Goal: Task Accomplishment & Management: Manage account settings

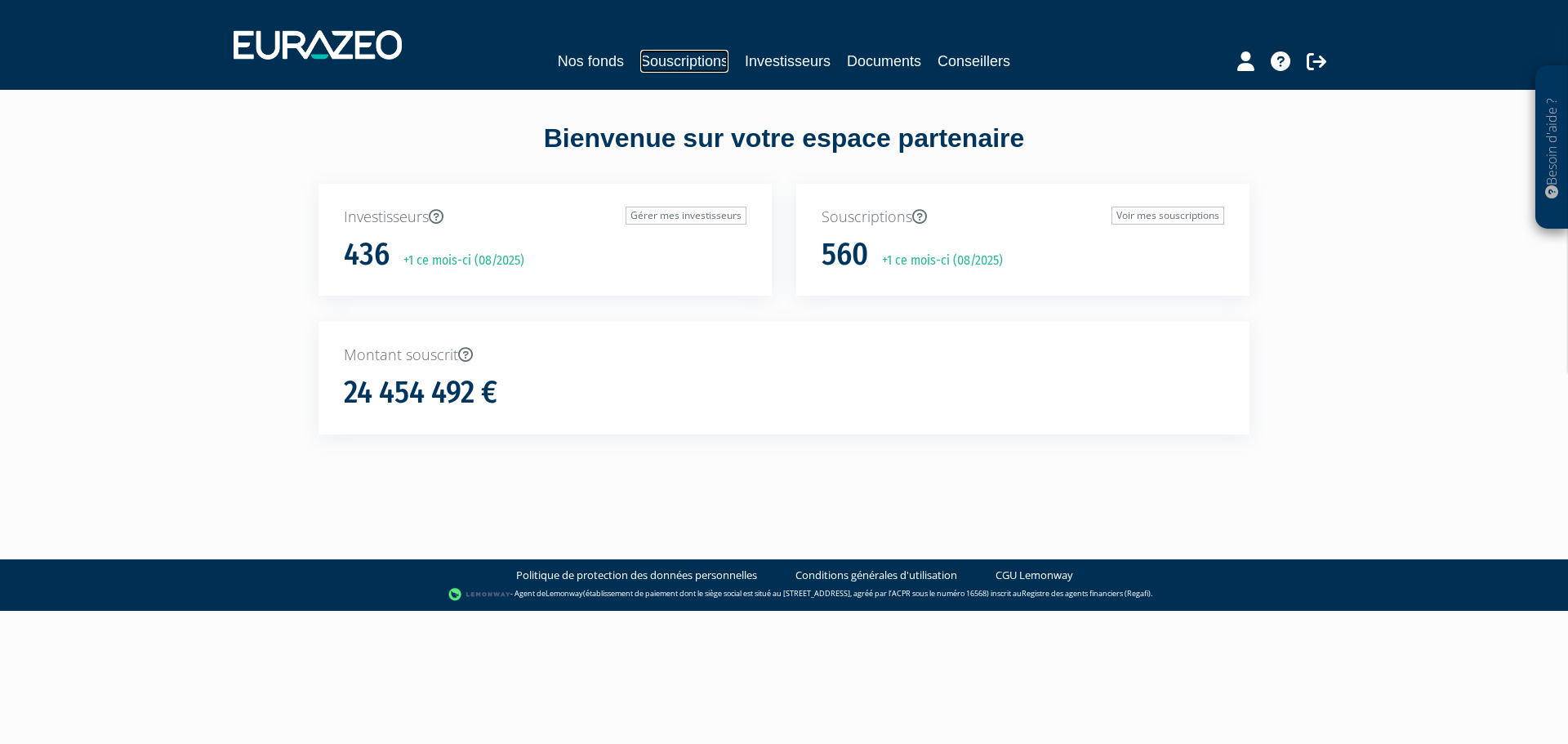
click at [686, 60] on link "Souscriptions" at bounding box center [684, 61] width 88 height 23
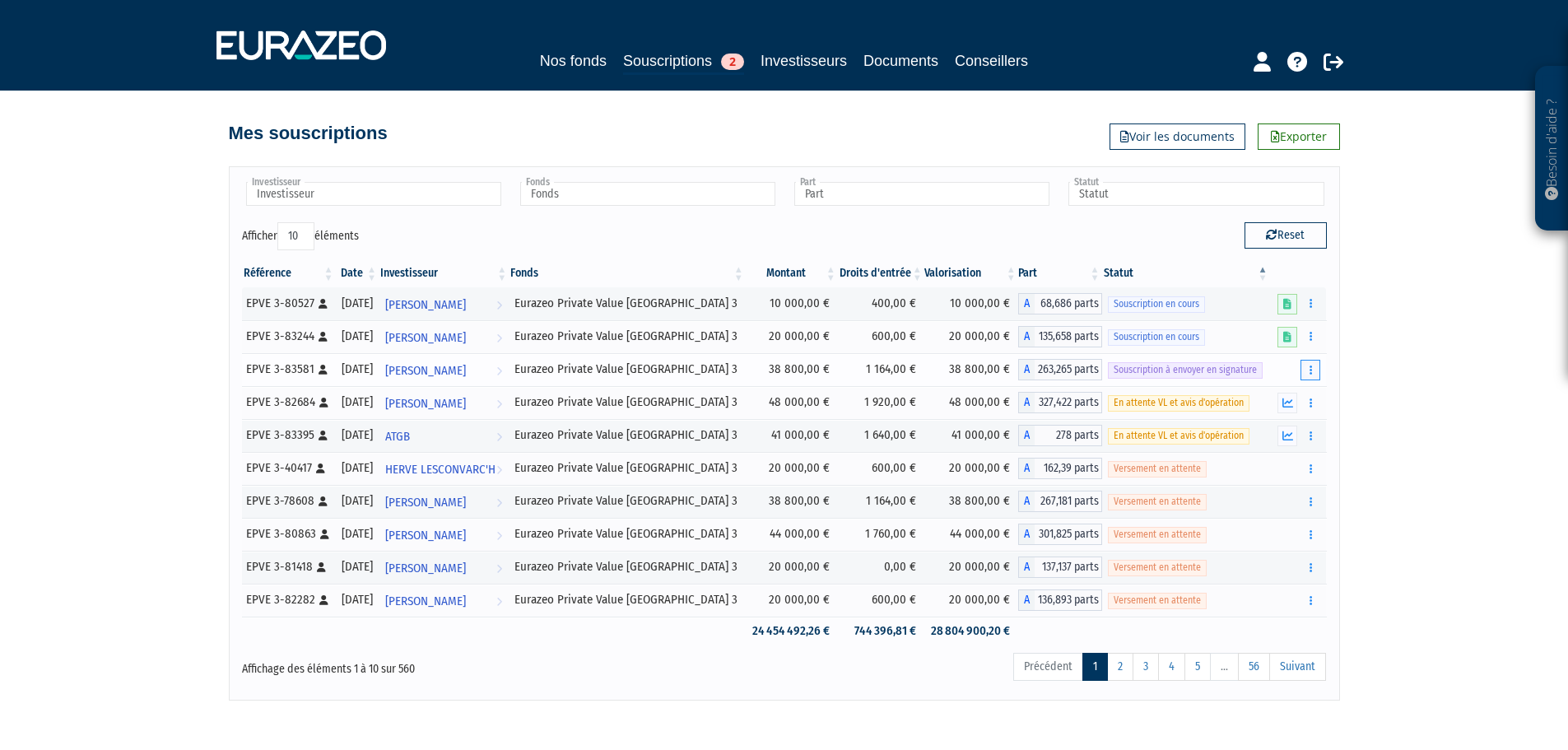
click at [1310, 363] on button "button" at bounding box center [1310, 370] width 20 height 21
click at [1305, 368] on button "button" at bounding box center [1310, 370] width 20 height 21
click at [1261, 394] on link "Envoyer à signer" at bounding box center [1269, 399] width 94 height 27
click at [1316, 368] on button "button" at bounding box center [1310, 370] width 20 height 21
click at [1473, 394] on div "Besoin d'aide ? × J'ai besoin d'aide Si vous avez une question à propos du fonc…" at bounding box center [784, 350] width 1568 height 700
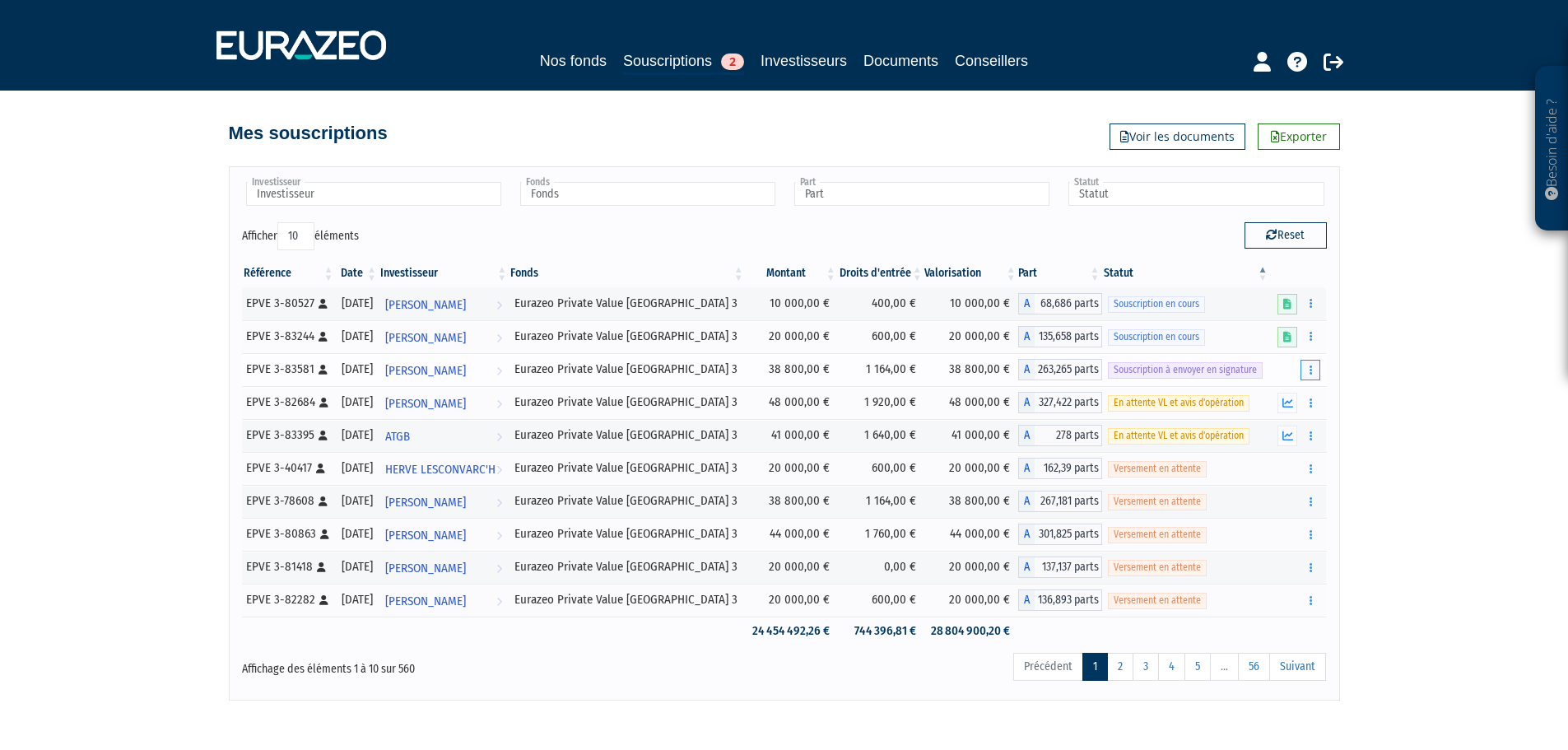
click at [1319, 368] on button "button" at bounding box center [1310, 370] width 20 height 21
click at [1261, 401] on link "Envoyer à signer" at bounding box center [1269, 399] width 94 height 27
